Goal: Task Accomplishment & Management: Use online tool/utility

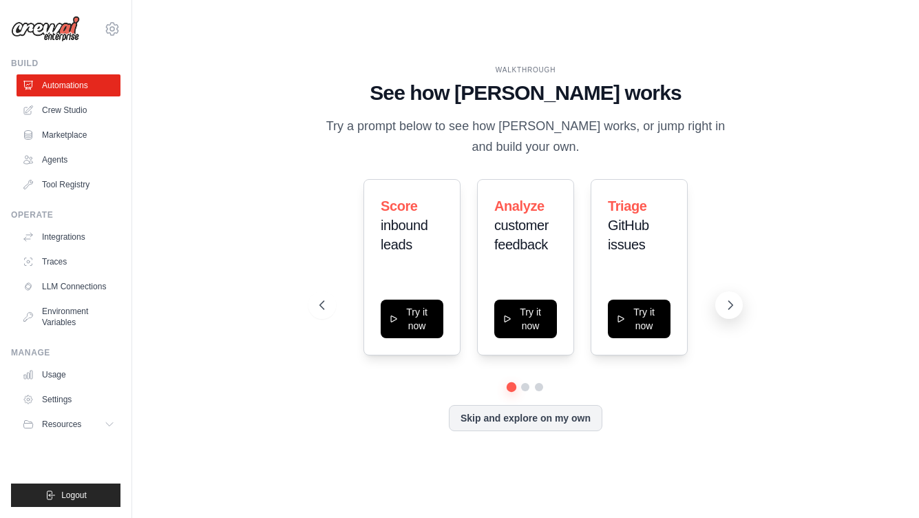
click at [735, 302] on icon at bounding box center [731, 305] width 14 height 14
click at [410, 319] on button "Try it now" at bounding box center [412, 317] width 63 height 39
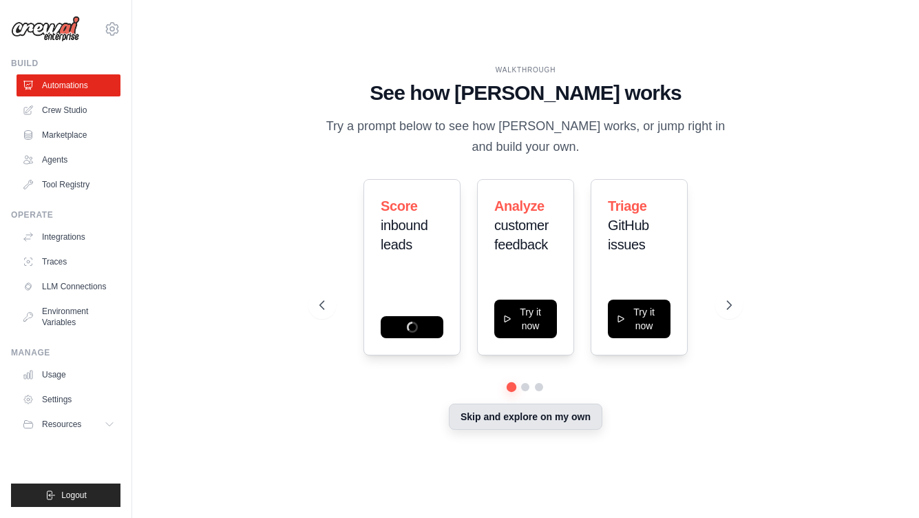
click at [532, 421] on button "Skip and explore on my own" at bounding box center [526, 416] width 154 height 26
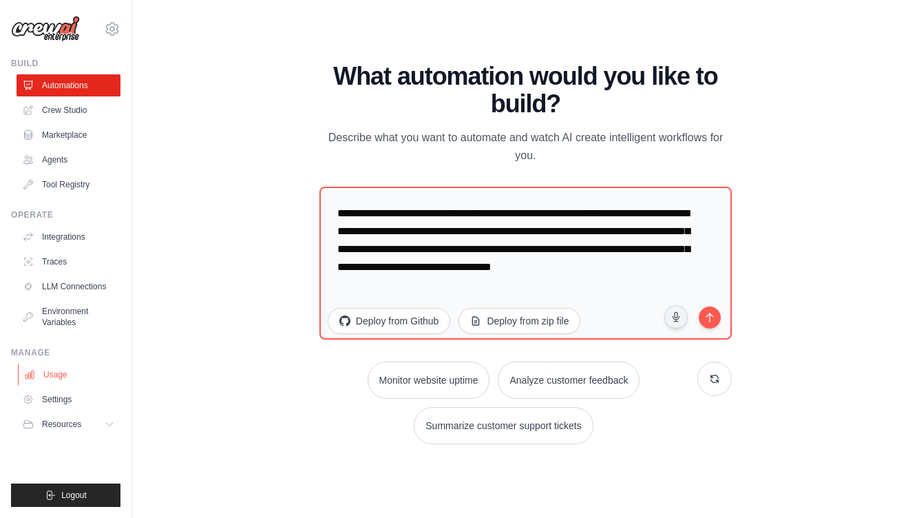
click at [52, 374] on link "Usage" at bounding box center [70, 375] width 104 height 22
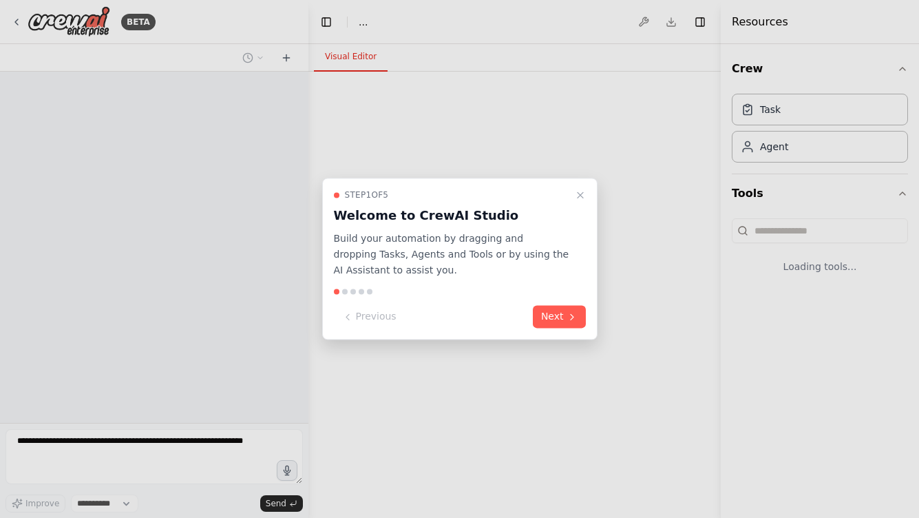
select select "****"
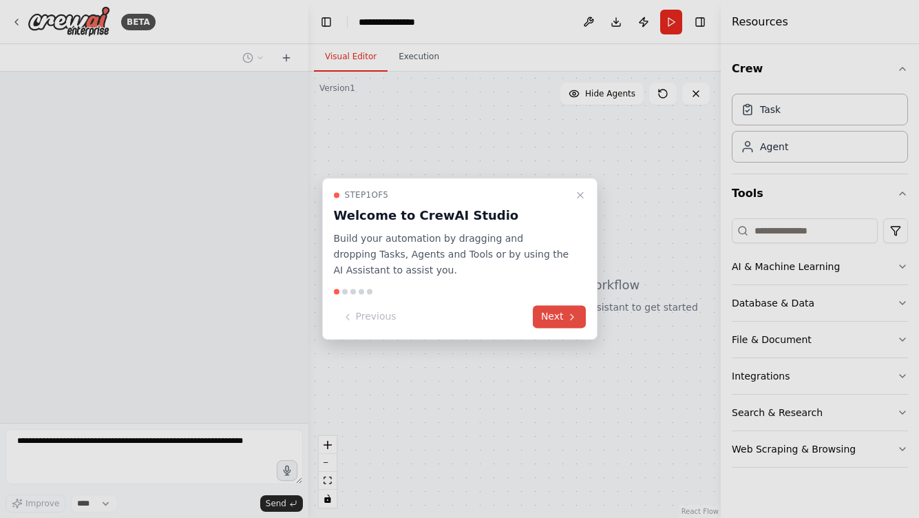
click at [556, 315] on button "Next" at bounding box center [559, 317] width 53 height 23
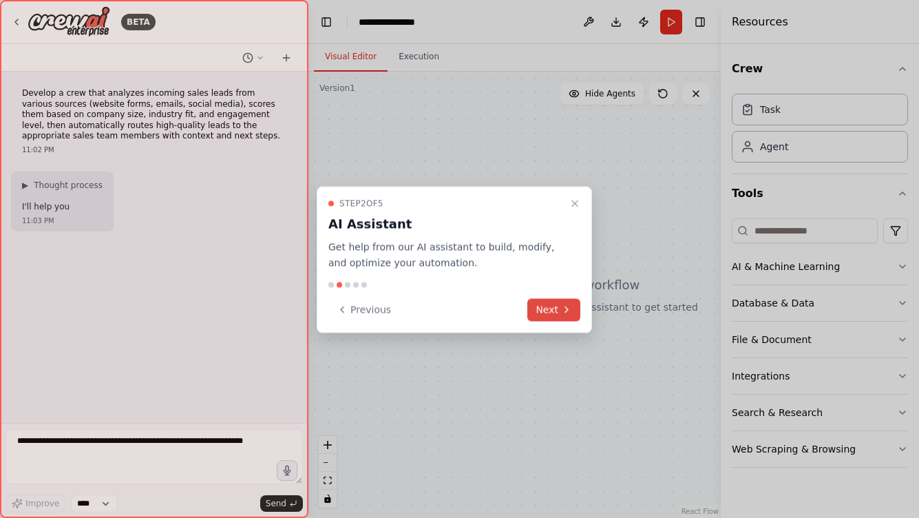
click at [554, 309] on button "Next" at bounding box center [553, 309] width 53 height 23
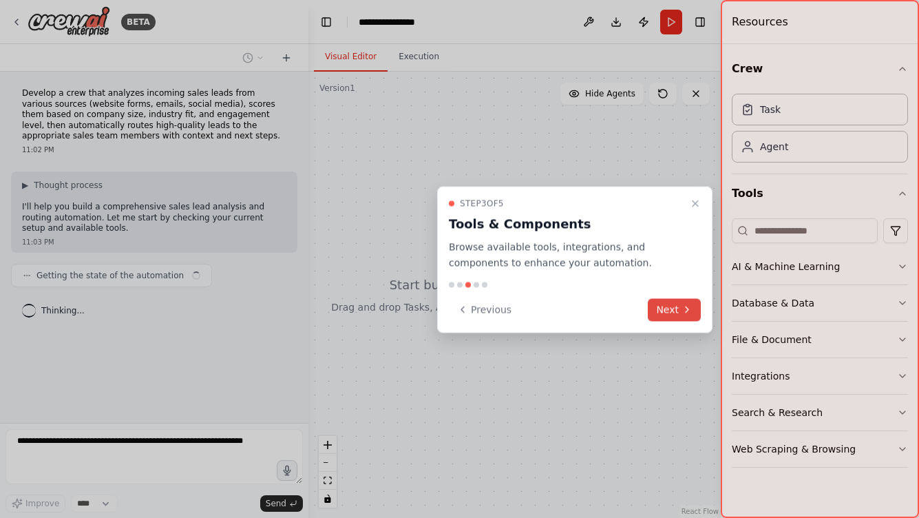
click at [678, 304] on button "Next" at bounding box center [674, 309] width 53 height 23
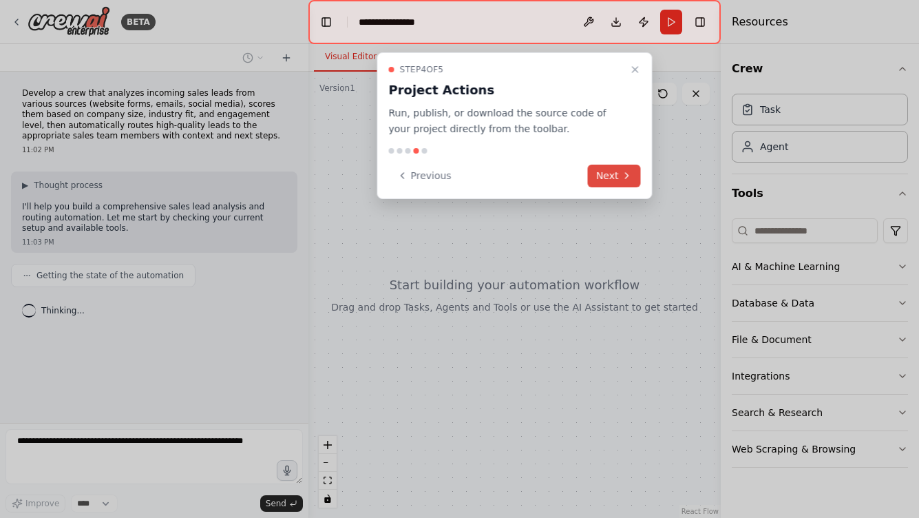
click at [609, 165] on button "Next" at bounding box center [614, 176] width 53 height 23
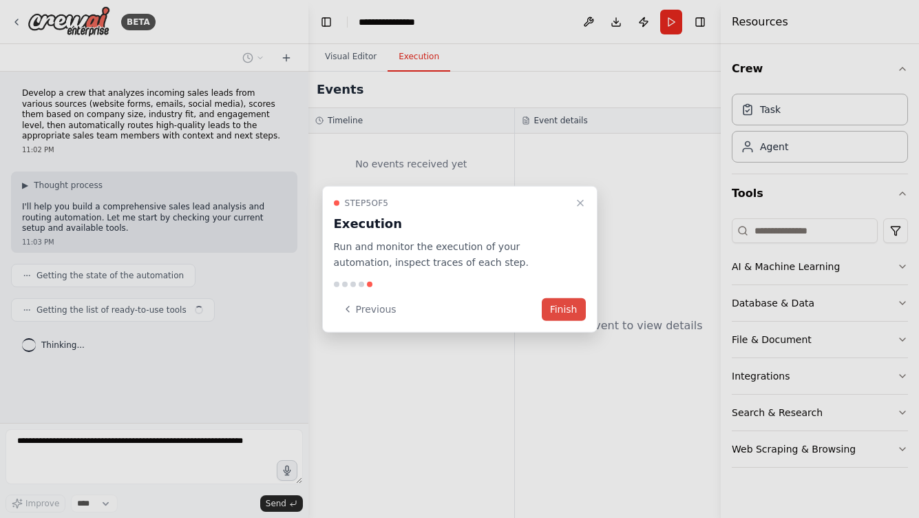
click at [564, 308] on button "Finish" at bounding box center [564, 308] width 44 height 23
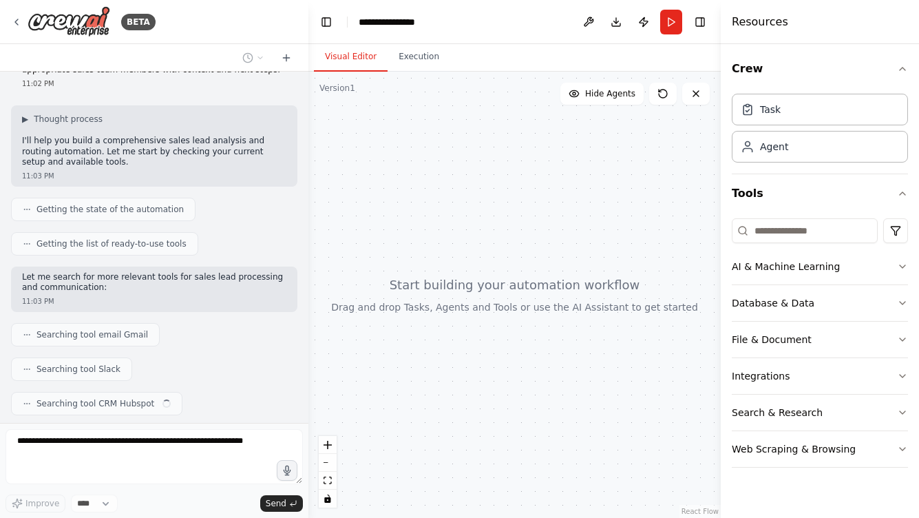
scroll to position [101, 0]
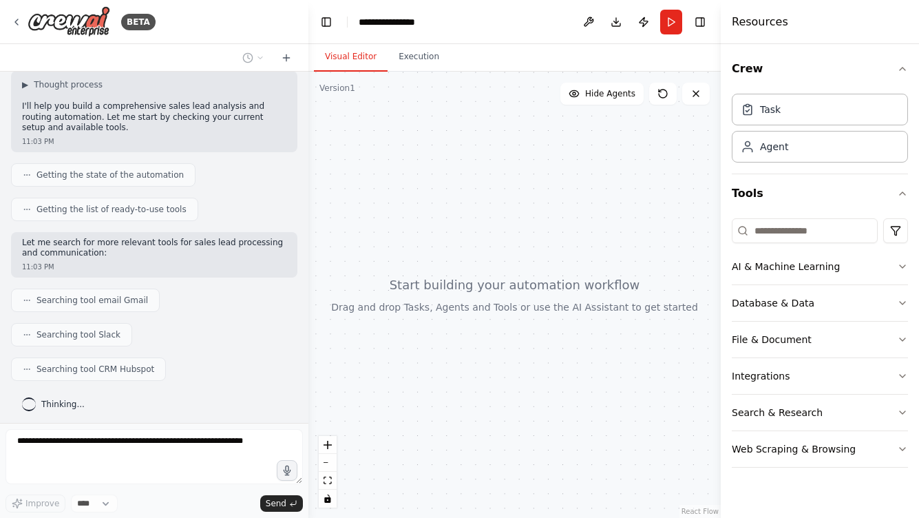
click at [756, 21] on h4 "Resources" at bounding box center [760, 22] width 56 height 17
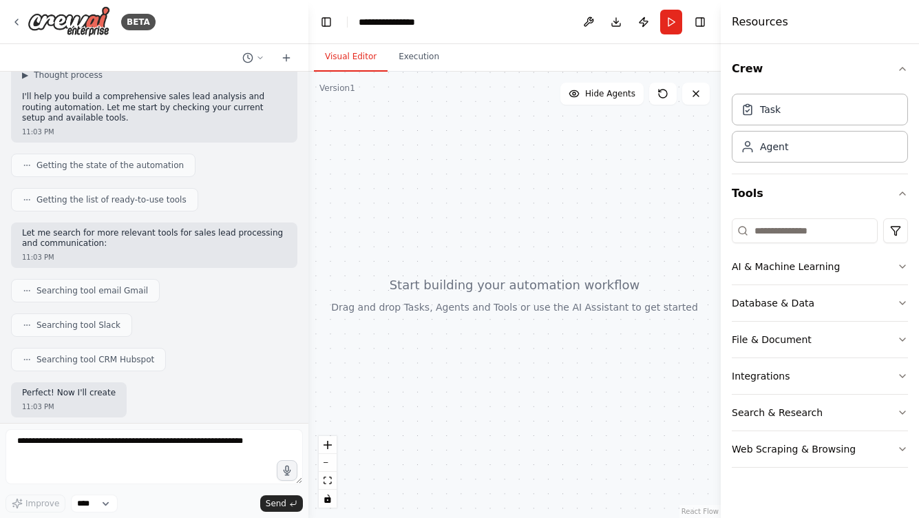
scroll to position [202, 0]
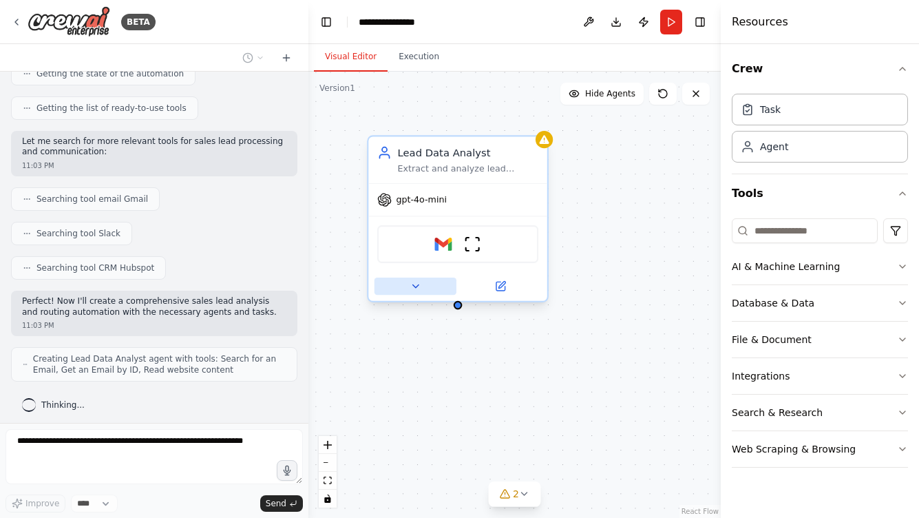
click at [418, 286] on icon at bounding box center [415, 286] width 6 height 3
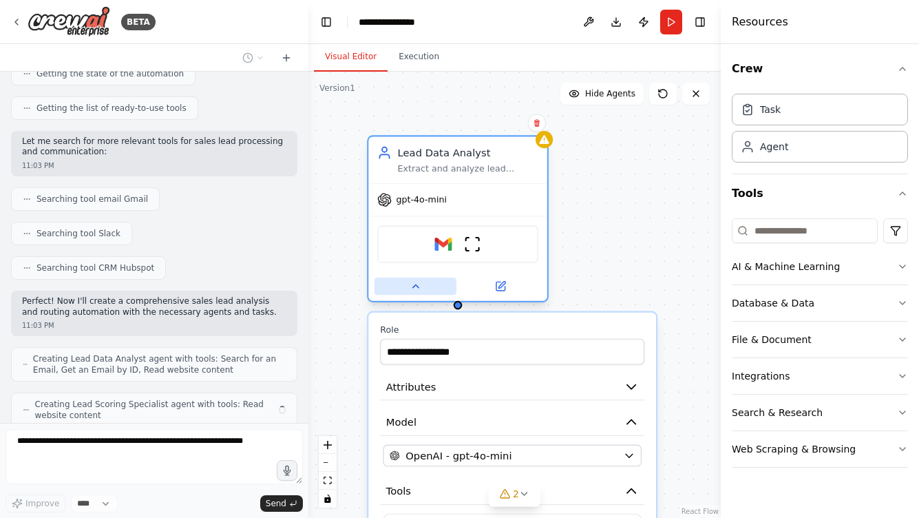
scroll to position [247, 0]
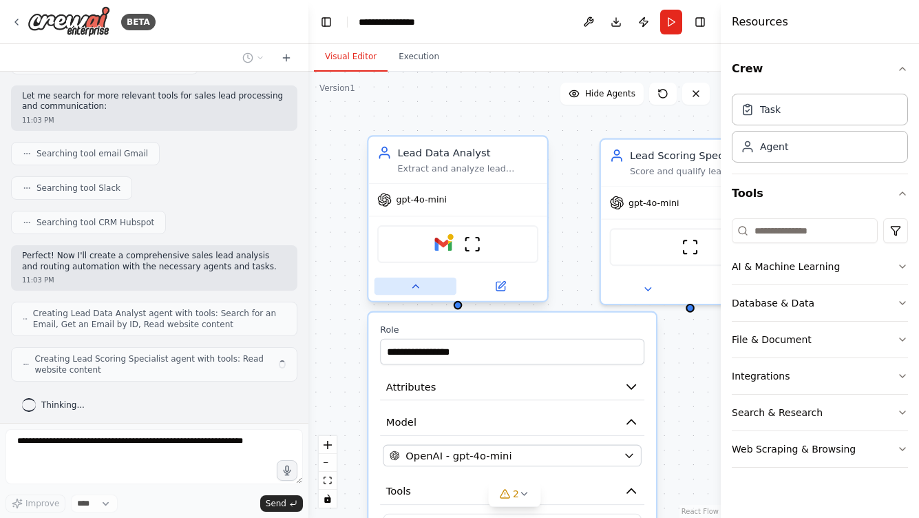
click at [418, 286] on icon at bounding box center [416, 286] width 12 height 12
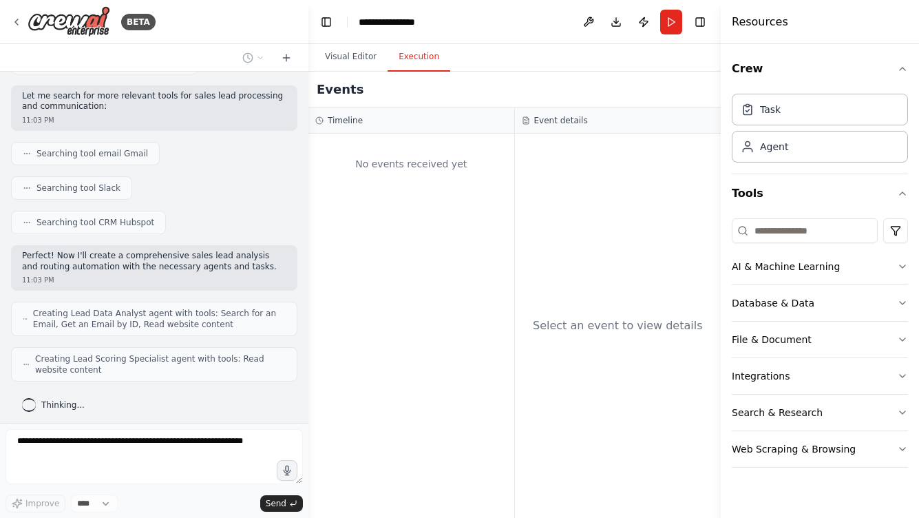
click at [422, 57] on button "Execution" at bounding box center [419, 57] width 63 height 29
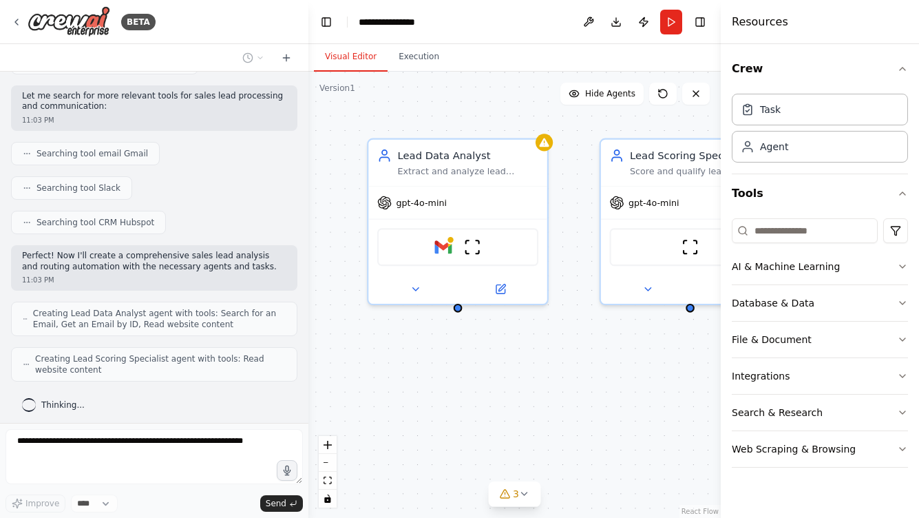
click at [350, 54] on button "Visual Editor" at bounding box center [351, 57] width 74 height 29
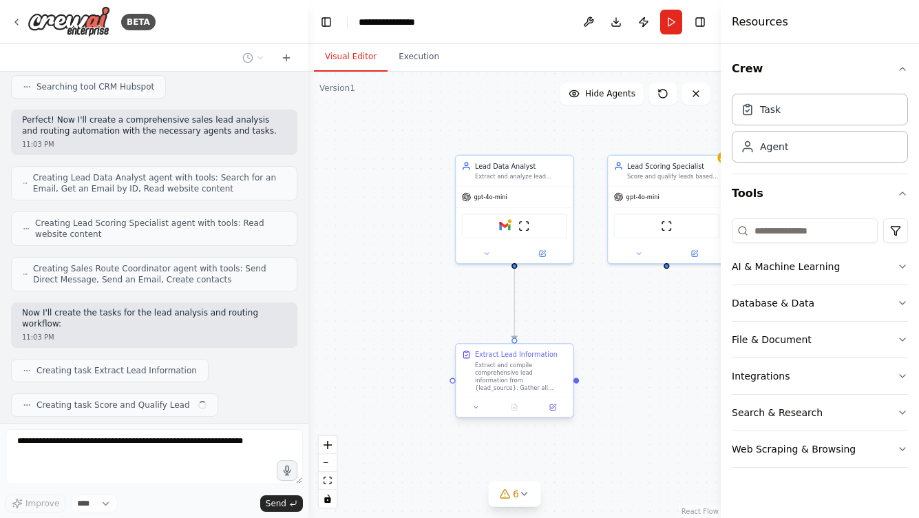
scroll to position [417, 0]
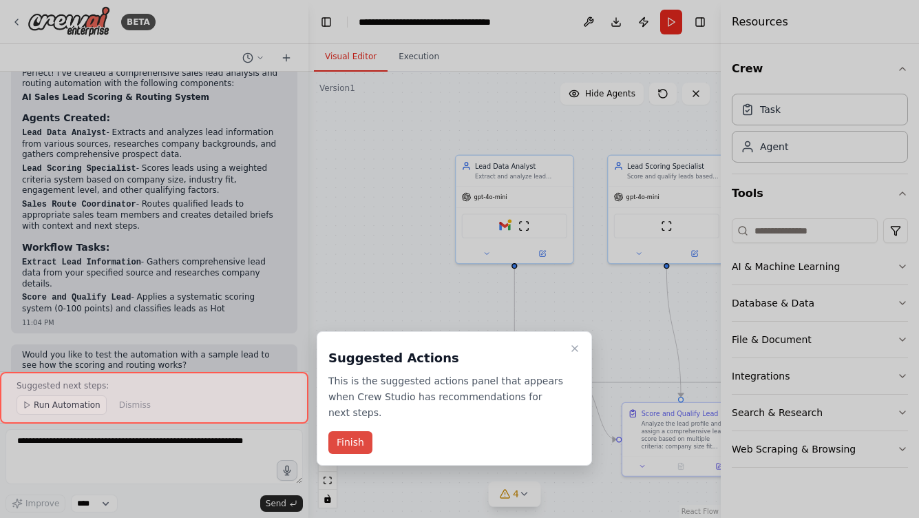
click at [354, 443] on button "Finish" at bounding box center [350, 442] width 44 height 23
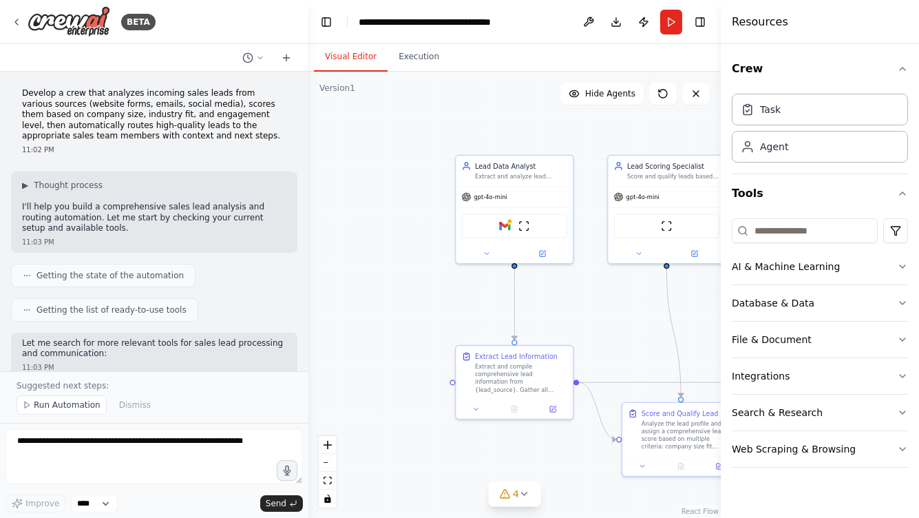
scroll to position [1197, 0]
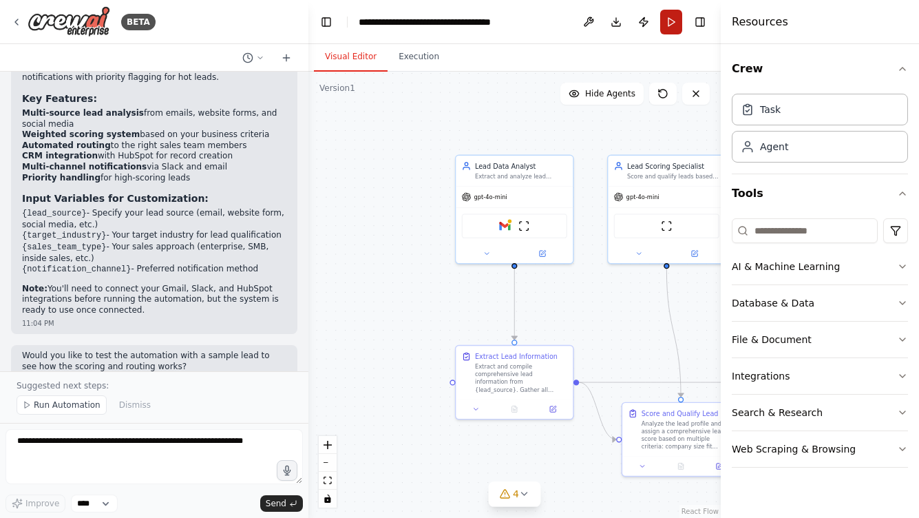
click at [672, 19] on button "Run" at bounding box center [671, 22] width 22 height 25
click at [615, 21] on button "Download" at bounding box center [616, 22] width 22 height 25
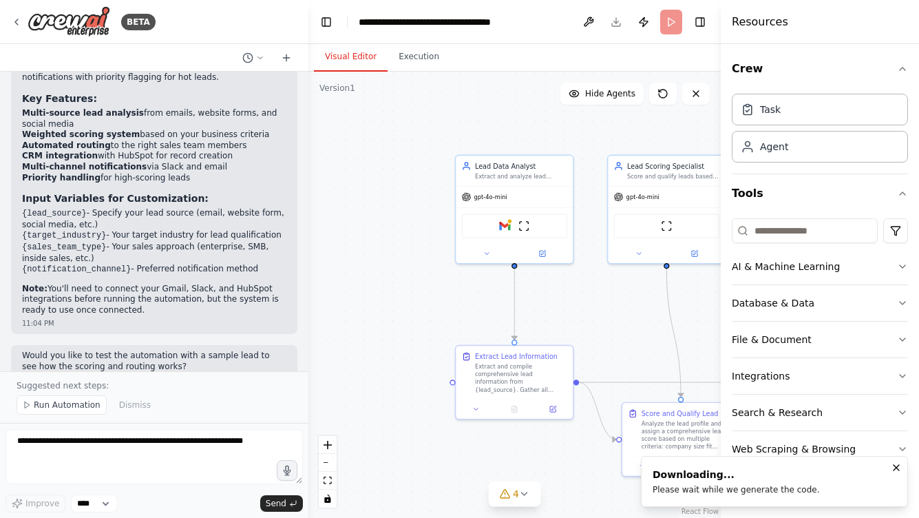
click at [896, 468] on icon "Notifications (F8)" at bounding box center [896, 467] width 11 height 11
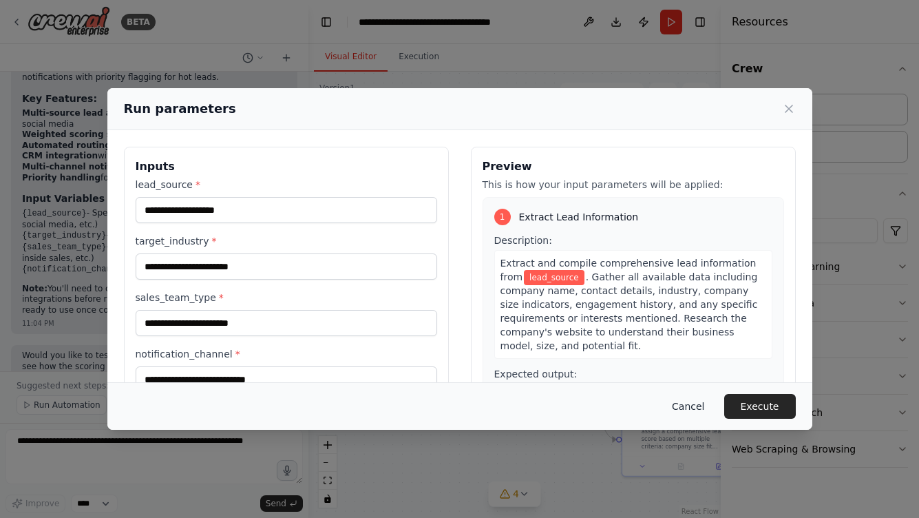
click at [682, 407] on button "Cancel" at bounding box center [688, 406] width 54 height 25
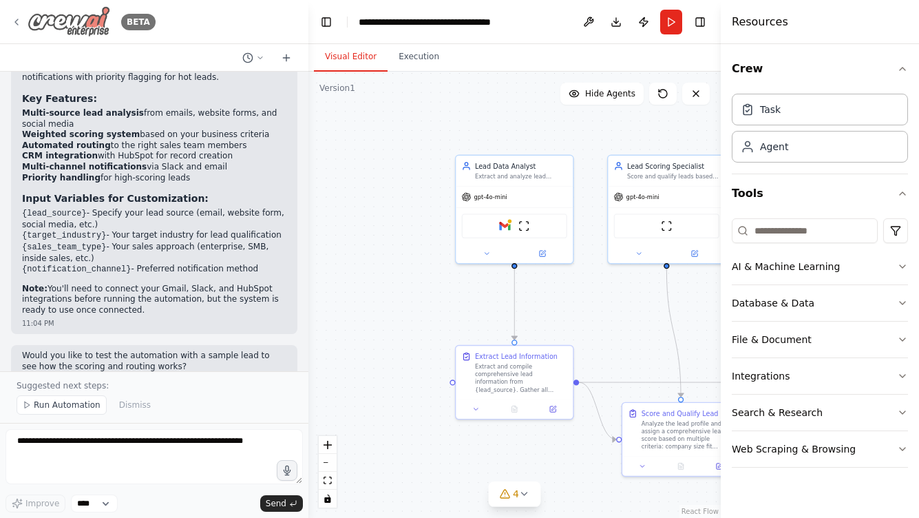
click at [63, 16] on img at bounding box center [69, 21] width 83 height 31
